Goal: Task Accomplishment & Management: Manage account settings

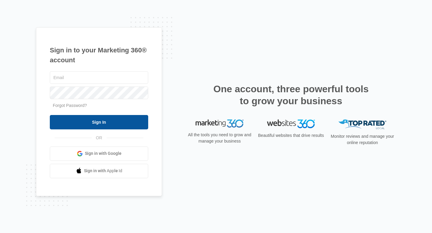
type input "[PERSON_NAME][EMAIL_ADDRESS][DOMAIN_NAME]"
click at [117, 128] on input "Sign In" at bounding box center [99, 122] width 98 height 14
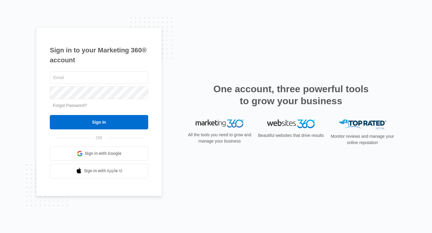
type input "[PERSON_NAME][EMAIL_ADDRESS][DOMAIN_NAME]"
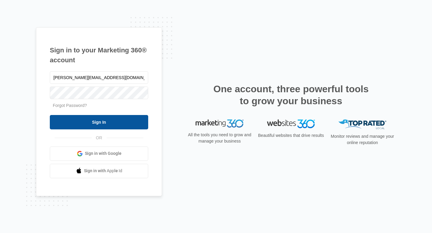
click at [98, 120] on input "Sign In" at bounding box center [99, 122] width 98 height 14
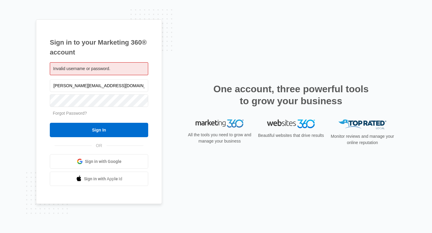
click at [106, 161] on span "Sign in with Google" at bounding box center [103, 162] width 37 height 6
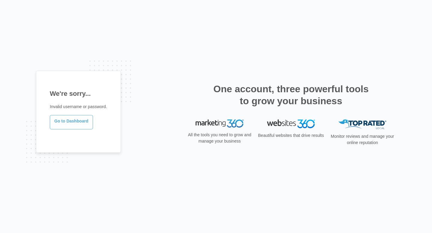
click at [87, 122] on link "Go to Dashboard" at bounding box center [71, 122] width 43 height 14
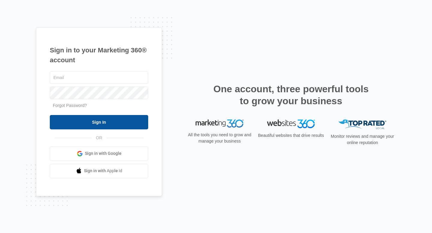
type input "[PERSON_NAME][EMAIL_ADDRESS][DOMAIN_NAME]"
click at [119, 122] on input "Sign In" at bounding box center [99, 122] width 98 height 14
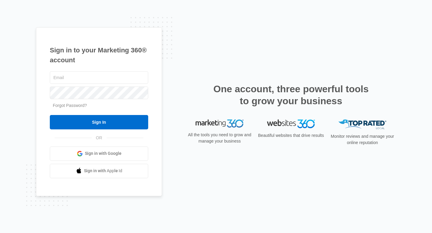
type input "[PERSON_NAME][EMAIL_ADDRESS][DOMAIN_NAME]"
click at [78, 106] on link "Forgot Password?" at bounding box center [70, 105] width 34 height 5
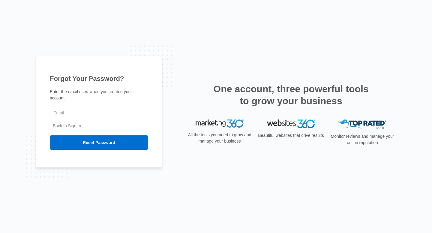
type input "[PERSON_NAME][EMAIL_ADDRESS][DOMAIN_NAME]"
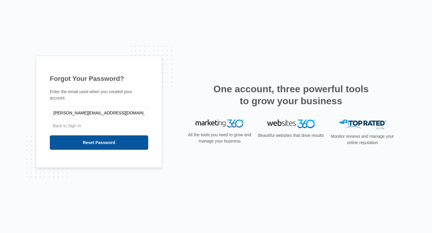
click at [85, 143] on input "Reset Password" at bounding box center [99, 143] width 98 height 14
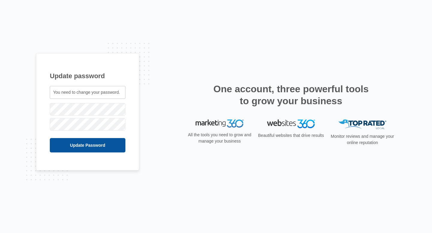
click at [82, 141] on input "Update Password" at bounding box center [88, 145] width 76 height 14
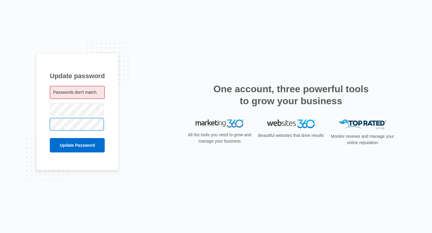
click at [50, 138] on input "Update Password" at bounding box center [77, 145] width 55 height 14
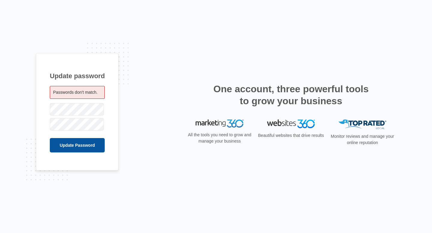
click at [72, 148] on input "Update Password" at bounding box center [77, 145] width 55 height 14
click at [65, 146] on input "Update Password" at bounding box center [77, 145] width 55 height 14
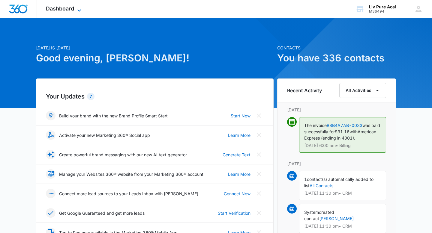
click at [72, 10] on span "Dashboard" at bounding box center [60, 8] width 28 height 6
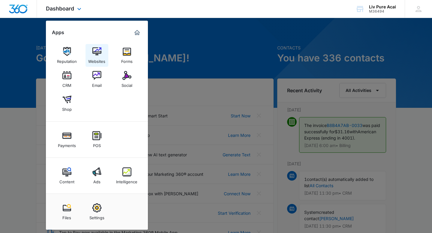
click at [95, 53] on img at bounding box center [96, 51] width 9 height 9
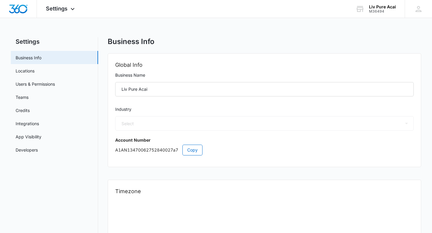
select select "11"
select select "US"
select select "America/[GEOGRAPHIC_DATA]"
click at [35, 70] on link "Locations" at bounding box center [25, 71] width 19 height 6
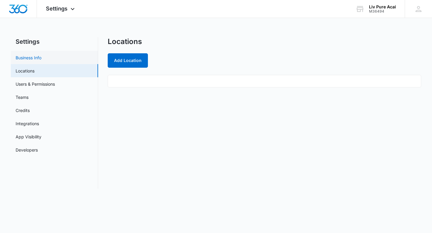
click at [34, 56] on link "Business Info" at bounding box center [29, 58] width 26 height 6
select select "11"
select select "US"
select select "America/Denver"
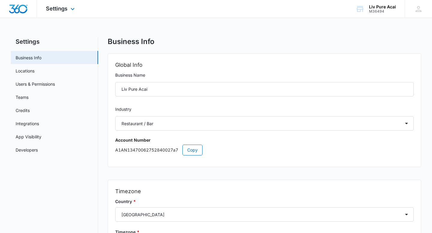
click at [56, 13] on div "Settings Apps Reputation Websites Forms CRM Email Social Shop Payments POS Cont…" at bounding box center [61, 9] width 48 height 18
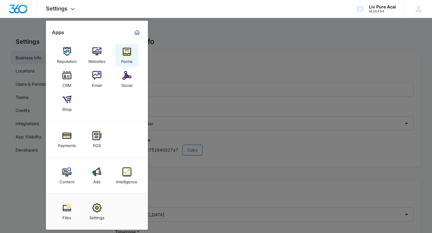
click at [131, 47] on link "Forms" at bounding box center [127, 55] width 23 height 23
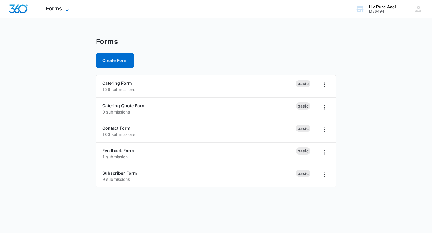
click at [57, 9] on span "Forms" at bounding box center [54, 8] width 16 height 6
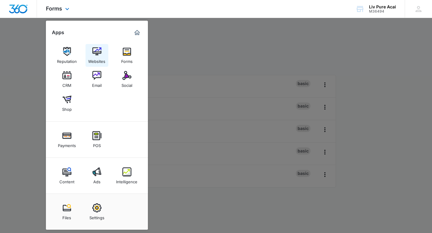
click at [94, 55] on img at bounding box center [96, 51] width 9 height 9
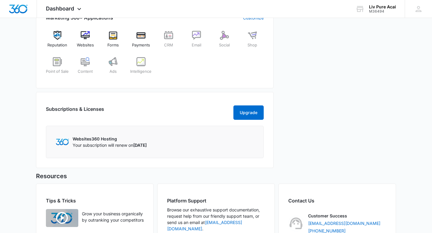
scroll to position [306, 0]
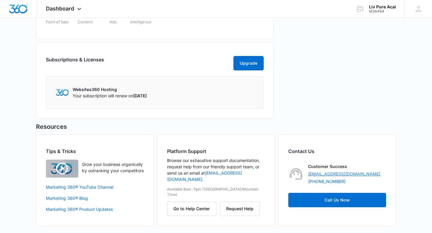
click at [354, 173] on link "[EMAIL_ADDRESS][DOMAIN_NAME]" at bounding box center [344, 174] width 72 height 6
